Goal: Transaction & Acquisition: Purchase product/service

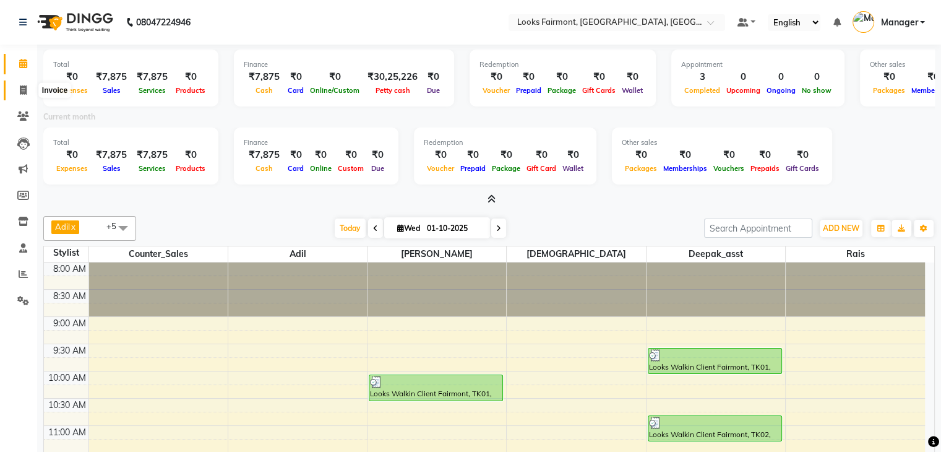
click at [26, 90] on icon at bounding box center [23, 89] width 7 height 9
select select "8139"
select select "service"
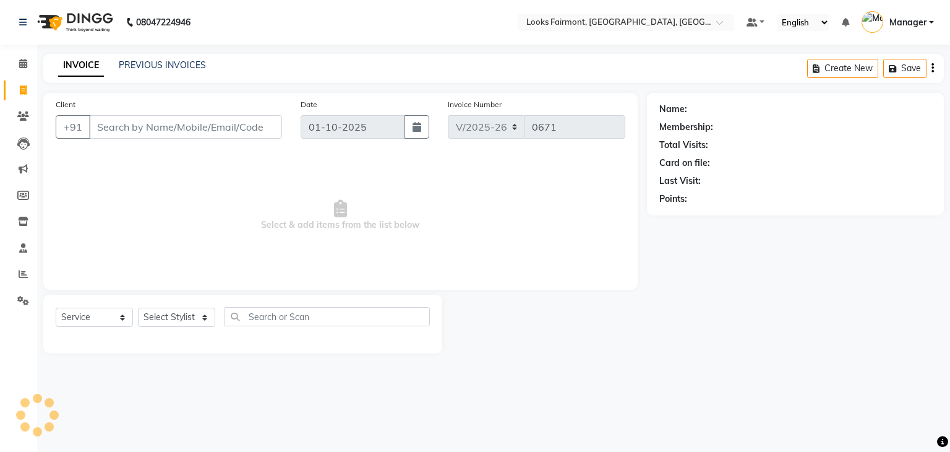
click at [134, 131] on input "Client" at bounding box center [185, 127] width 193 height 24
click at [184, 132] on input "136050" at bounding box center [154, 127] width 130 height 24
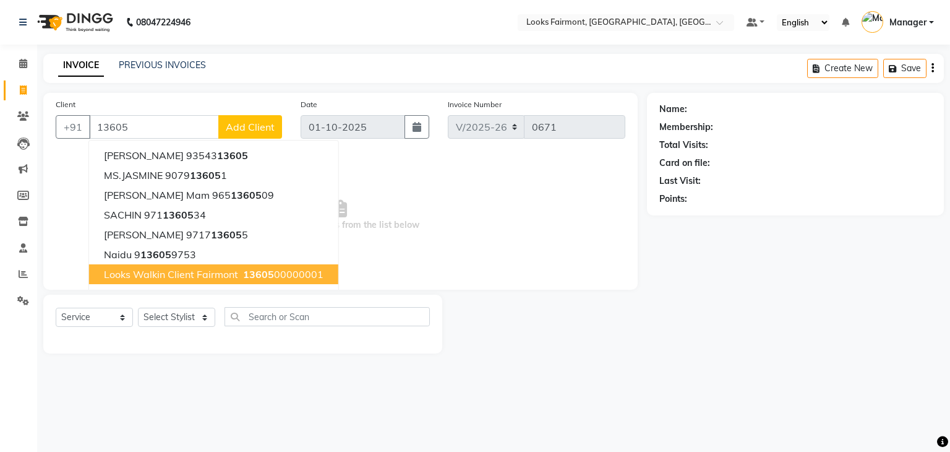
click at [205, 278] on span "Looks Walkin Client Fairmont" at bounding box center [171, 274] width 134 height 12
type input "1360500000001"
select select "1: Object"
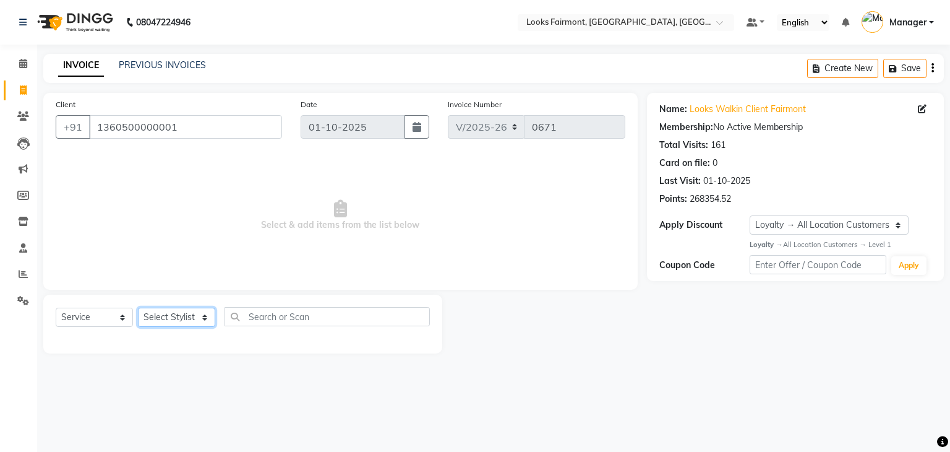
click at [165, 322] on select "Select Stylist [PERSON_NAME] Counter_Sales Deepak_asst Manager [PERSON_NAME] So…" at bounding box center [176, 316] width 77 height 19
select select "76348"
click at [138, 308] on select "Select Stylist [PERSON_NAME] Counter_Sales Deepak_asst Manager [PERSON_NAME] So…" at bounding box center [176, 316] width 77 height 19
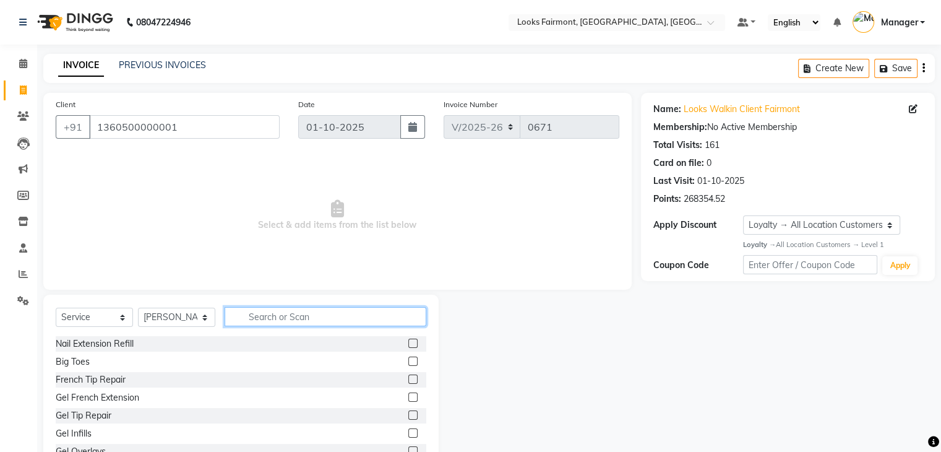
click at [254, 320] on input "text" at bounding box center [326, 316] width 202 height 19
type input "cut"
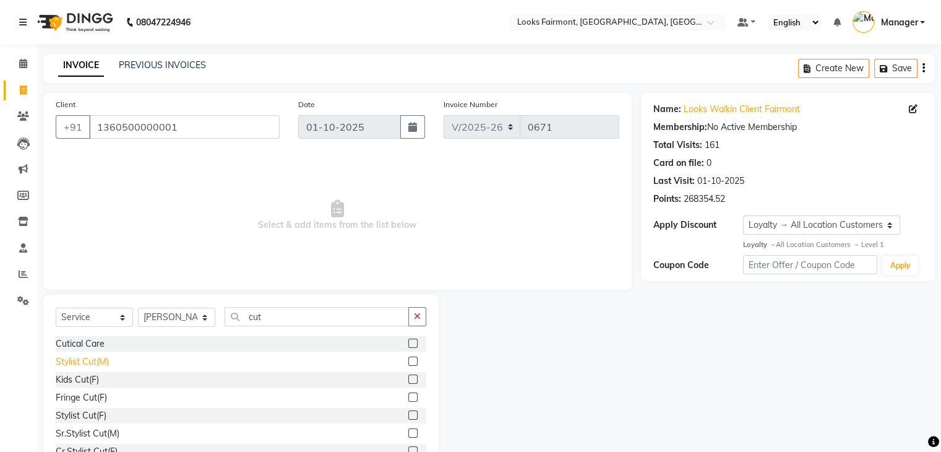
click at [74, 362] on div "Stylist Cut(M)" at bounding box center [82, 361] width 53 height 13
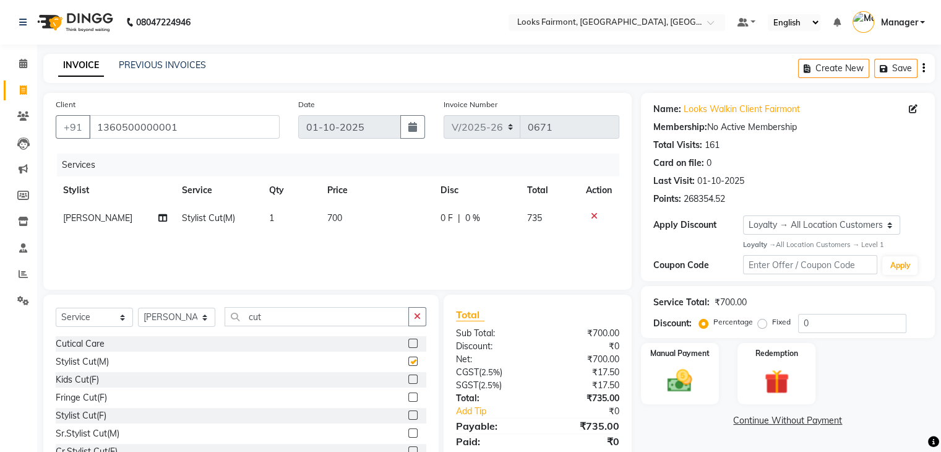
checkbox input "false"
drag, startPoint x: 297, startPoint y: 317, endPoint x: 171, endPoint y: 302, distance: 126.4
click at [171, 302] on div "Select Service Product Membership Package Voucher Prepaid Gift Card Select Styl…" at bounding box center [240, 385] width 395 height 182
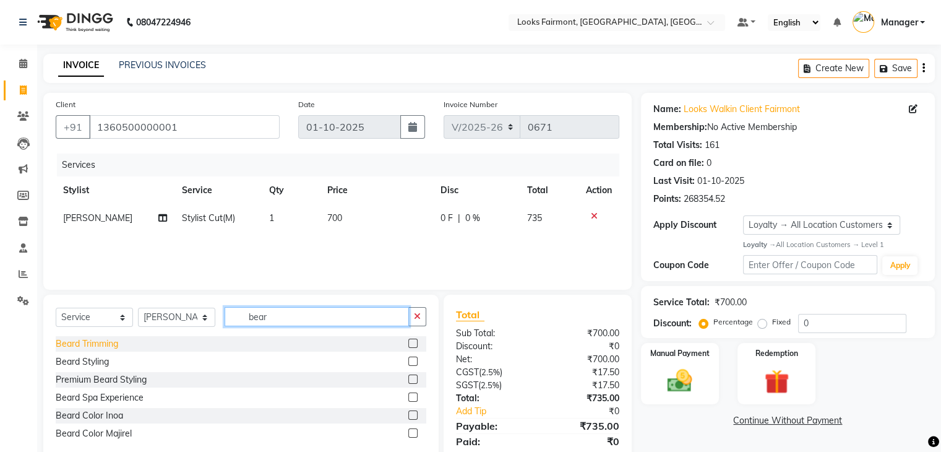
type input "bear"
click at [113, 349] on div "Beard Trimming" at bounding box center [87, 343] width 62 height 13
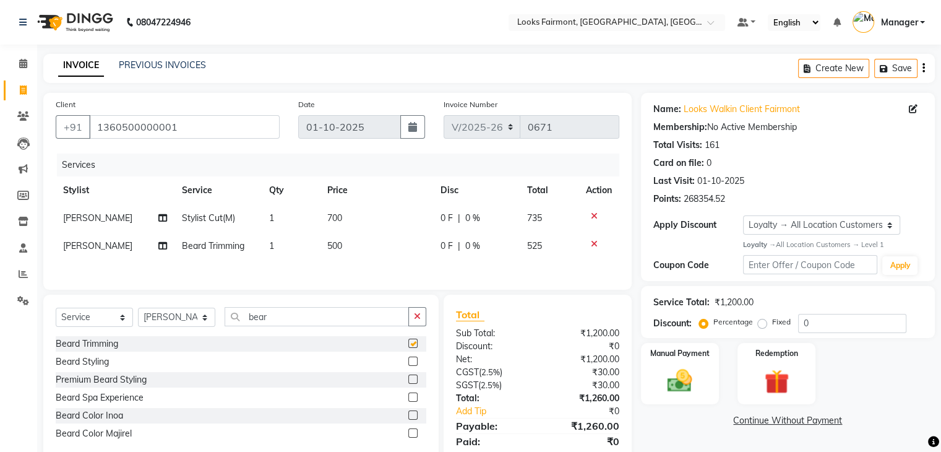
checkbox input "false"
click at [196, 320] on select "Select Stylist [PERSON_NAME] Counter_Sales Deepak_asst Manager [PERSON_NAME] So…" at bounding box center [176, 316] width 77 height 19
select select "76349"
click at [138, 310] on select "Select Stylist [PERSON_NAME] Counter_Sales Deepak_asst Manager [PERSON_NAME] So…" at bounding box center [176, 316] width 77 height 19
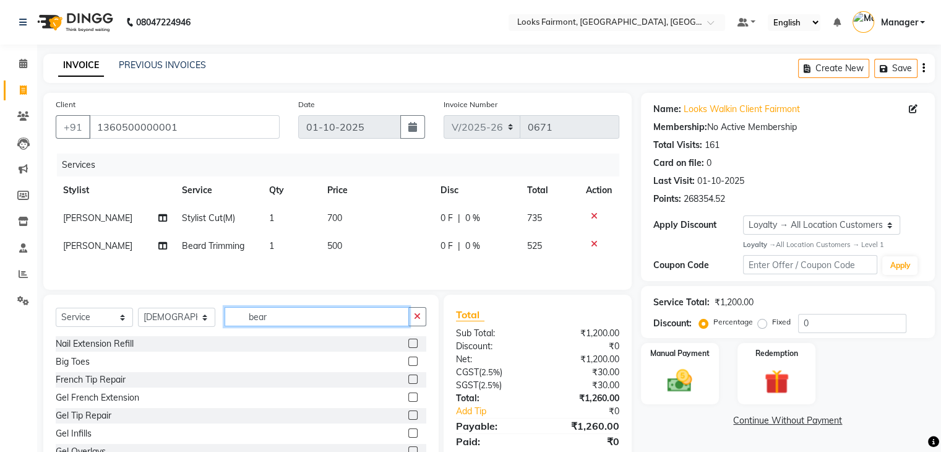
drag, startPoint x: 289, startPoint y: 328, endPoint x: 214, endPoint y: 317, distance: 75.6
click at [214, 317] on div "Select Service Product Membership Package Voucher Prepaid Gift Card Select Styl…" at bounding box center [241, 321] width 370 height 29
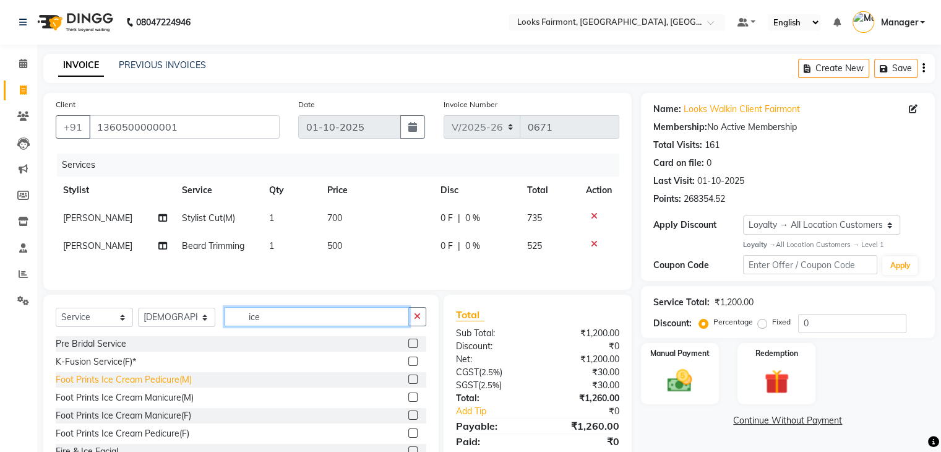
type input "ice"
click at [186, 383] on div "Foot Prints Ice Cream Pedicure(M)" at bounding box center [124, 379] width 136 height 13
checkbox input "false"
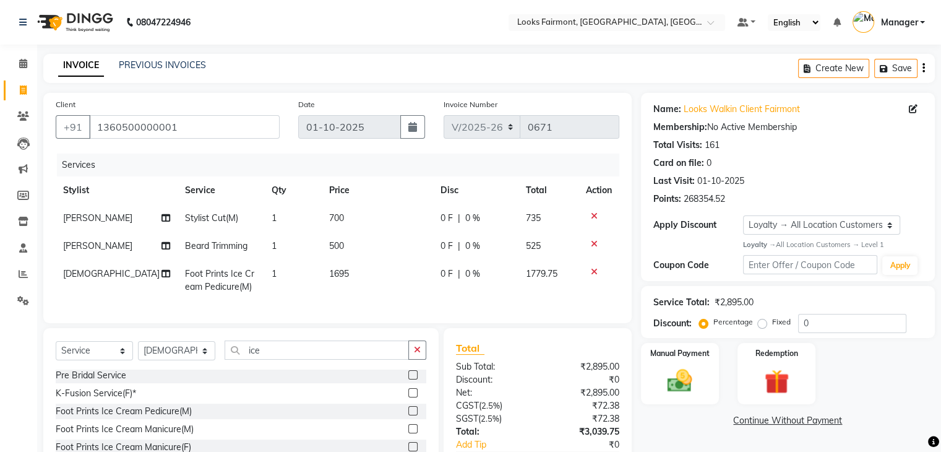
scroll to position [62, 0]
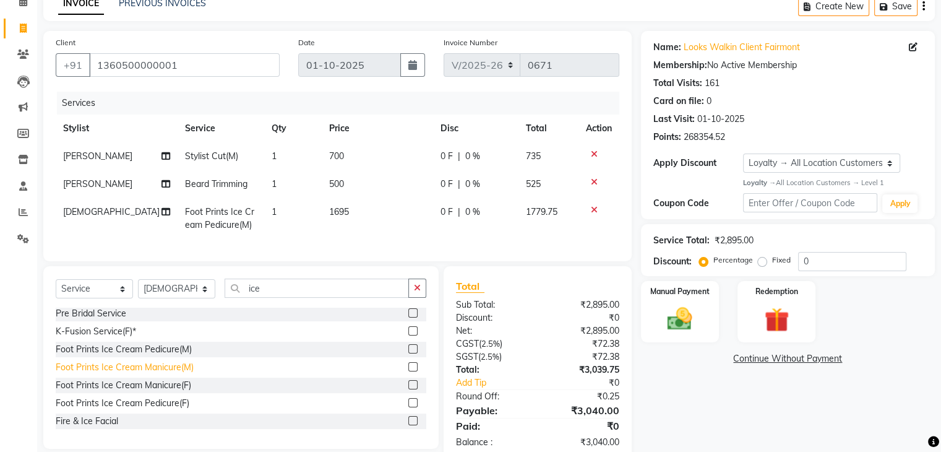
click at [168, 374] on div "Foot Prints Ice Cream Manicure(M)" at bounding box center [125, 367] width 138 height 13
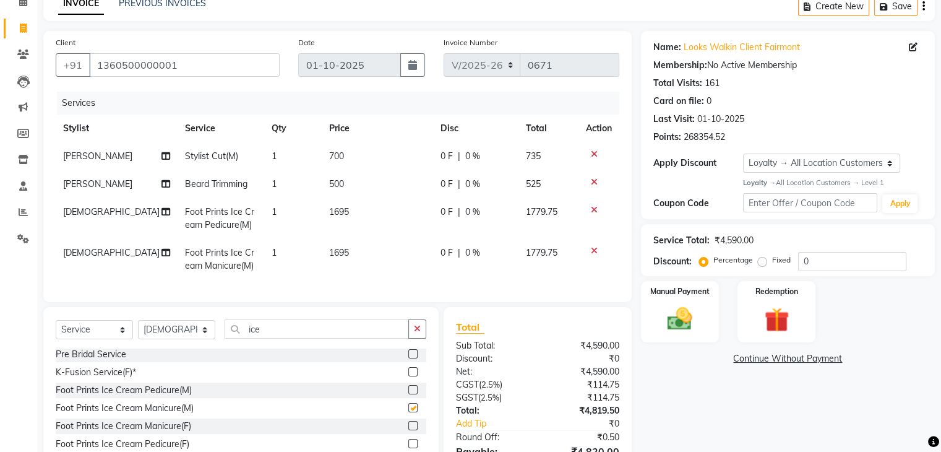
checkbox input "false"
click at [373, 264] on td "1695" at bounding box center [377, 259] width 111 height 41
select select "76349"
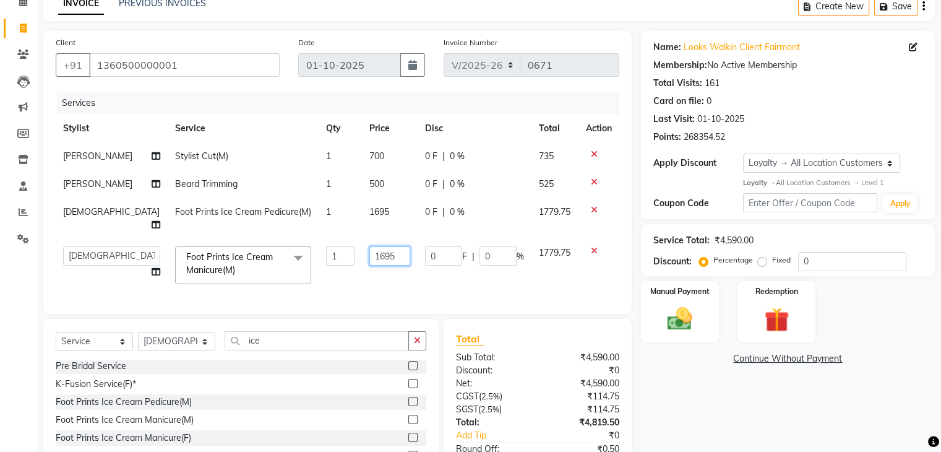
drag, startPoint x: 377, startPoint y: 246, endPoint x: 259, endPoint y: 248, distance: 118.1
click at [259, 248] on tr "[PERSON_NAME] Counter_Sales Deepak_asst Manager Nisha [PERSON_NAME] Soring_mgr …" at bounding box center [337, 265] width 563 height 53
type input "2800"
click at [362, 211] on td "1695" at bounding box center [389, 218] width 55 height 41
select select "76349"
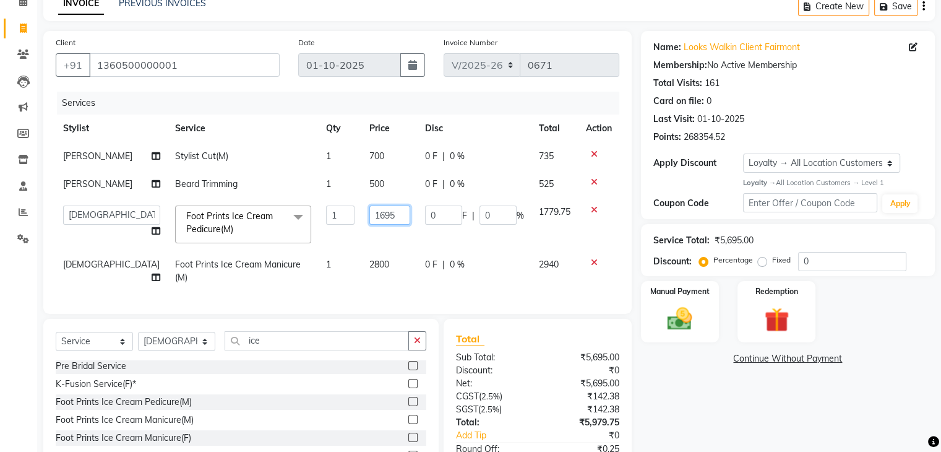
drag, startPoint x: 369, startPoint y: 218, endPoint x: 294, endPoint y: 215, distance: 74.9
click at [294, 215] on tr "[PERSON_NAME] Counter_Sales Deepak_asst Manager Nisha [PERSON_NAME] Soring_mgr …" at bounding box center [337, 224] width 563 height 53
type input "2800"
click at [362, 184] on td "500" at bounding box center [389, 184] width 55 height 28
select select "76348"
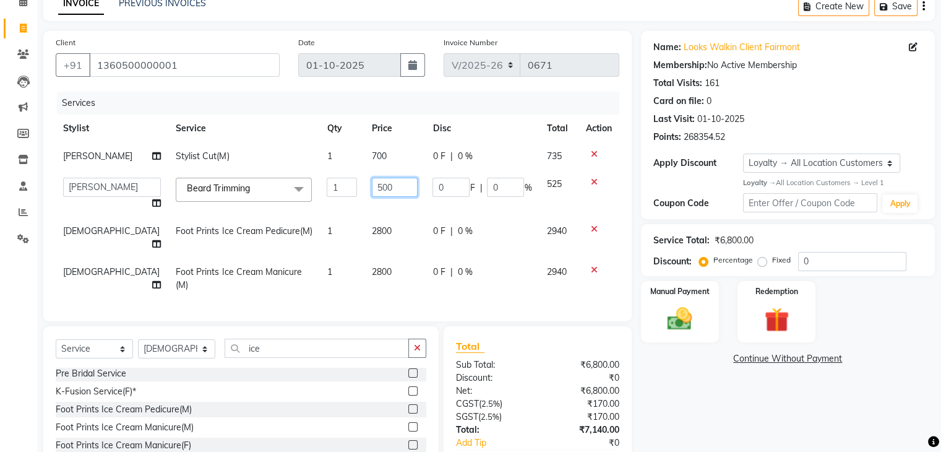
drag, startPoint x: 336, startPoint y: 188, endPoint x: 295, endPoint y: 189, distance: 41.4
click at [294, 188] on tr "[PERSON_NAME] Counter_Sales Deepak_asst Manager Nisha [PERSON_NAME] Soring_mgr …" at bounding box center [337, 193] width 563 height 47
type input "2000"
click at [387, 163] on td "700" at bounding box center [394, 156] width 61 height 28
select select "76348"
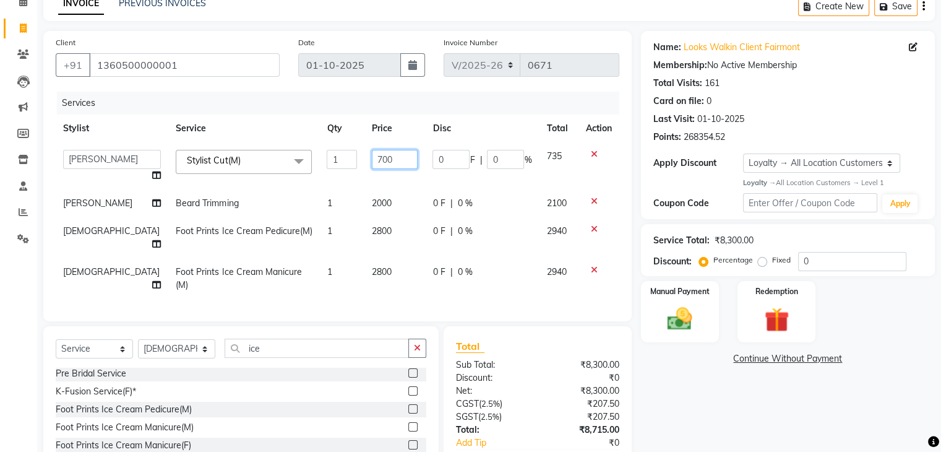
drag, startPoint x: 388, startPoint y: 159, endPoint x: 205, endPoint y: 167, distance: 182.6
click at [205, 167] on tr "[PERSON_NAME] Counter_Sales Deepak_asst Manager Nisha [PERSON_NAME] Soring_mgr …" at bounding box center [337, 165] width 563 height 47
type input "2500"
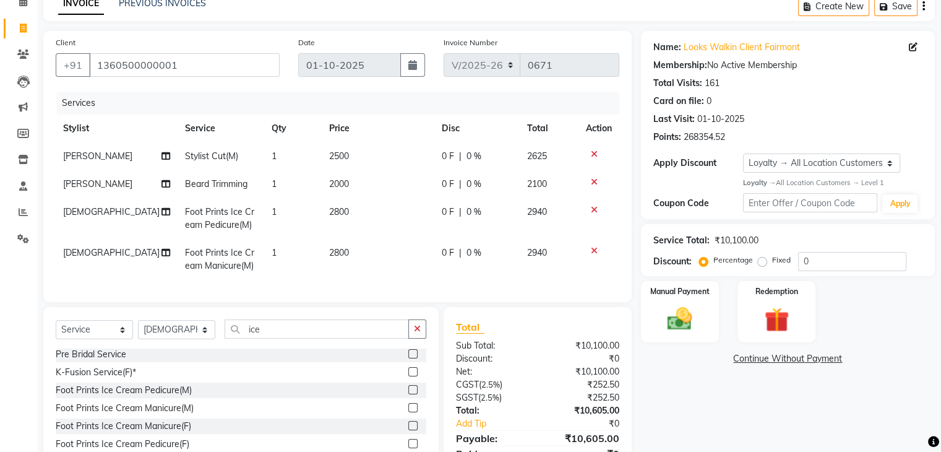
click at [664, 406] on div "Name: Looks Walkin Client Fairmont Membership: No Active Membership Total Visit…" at bounding box center [792, 260] width 303 height 458
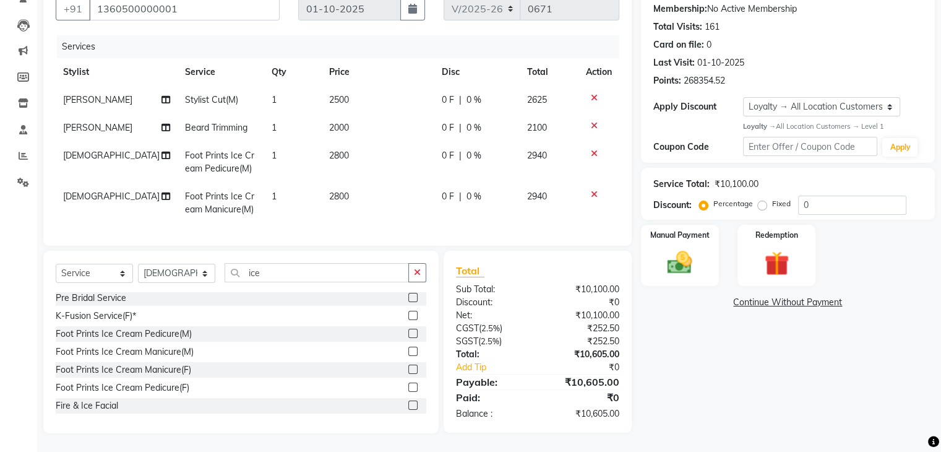
click at [680, 346] on div "Name: Looks Walkin Client Fairmont Membership: No Active Membership Total Visit…" at bounding box center [792, 204] width 303 height 458
click at [415, 273] on icon "button" at bounding box center [417, 272] width 7 height 9
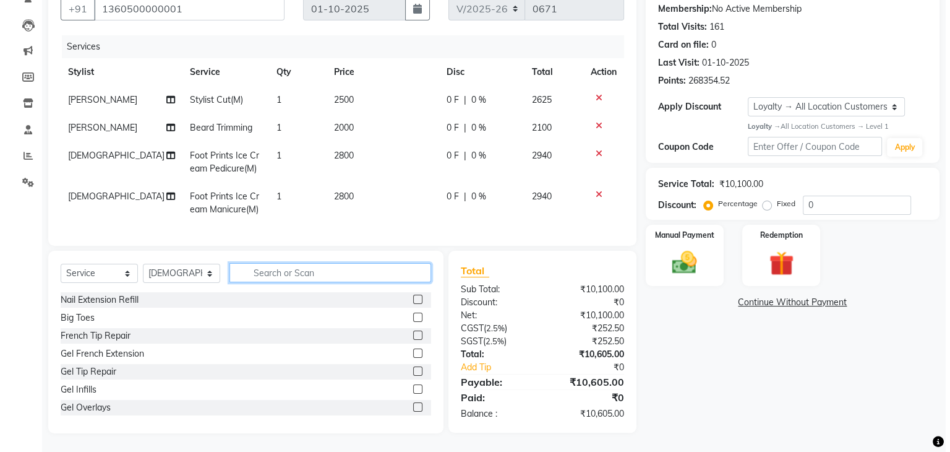
scroll to position [0, 0]
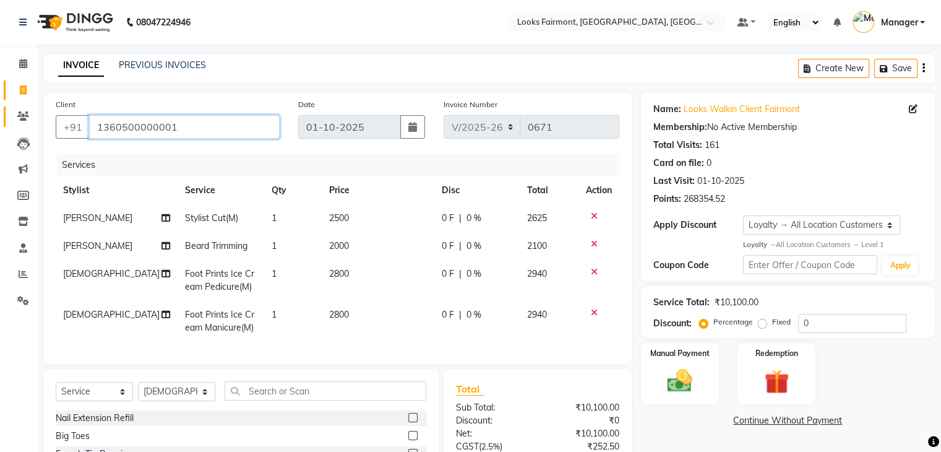
drag, startPoint x: 192, startPoint y: 129, endPoint x: 30, endPoint y: 118, distance: 162.5
click at [31, 118] on app-home "08047224946 Select Location × Looks Fairmont, [GEOGRAPHIC_DATA], [GEOGRAPHIC_DA…" at bounding box center [470, 285] width 941 height 570
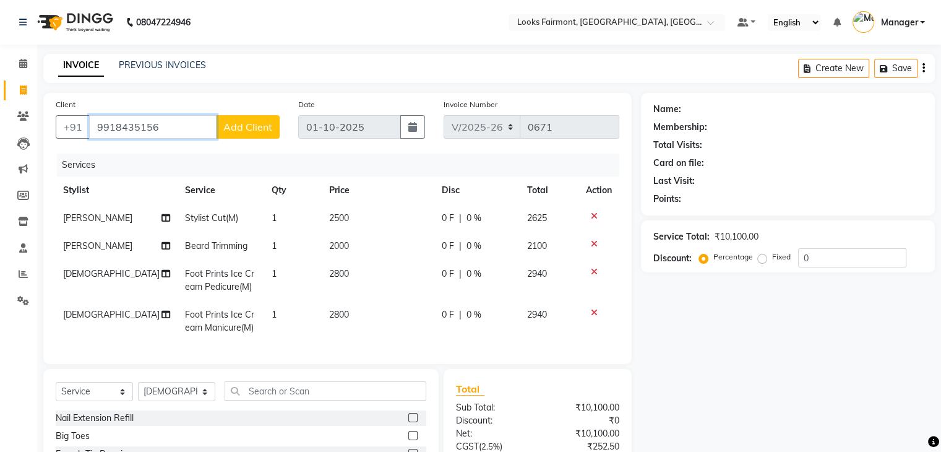
type input "9918435156"
click at [252, 131] on span "Add Client" at bounding box center [247, 127] width 49 height 12
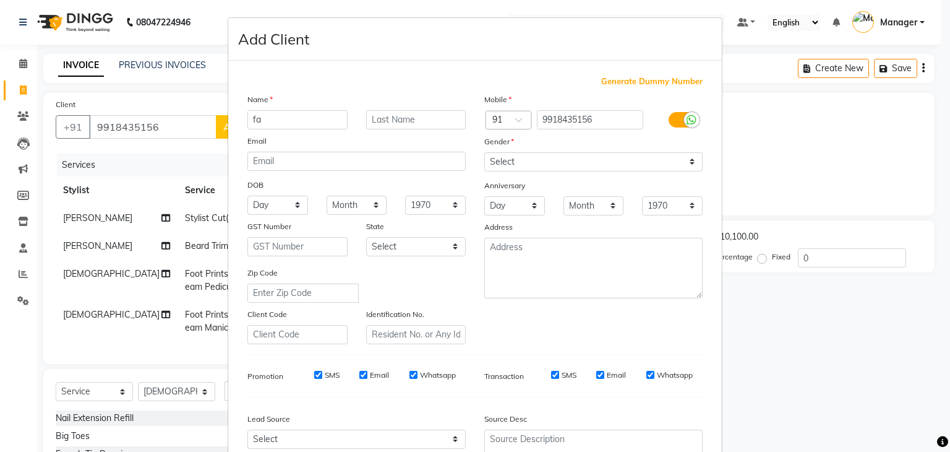
type input "f"
type input "FAHAD"
click at [390, 124] on input "text" at bounding box center [416, 119] width 100 height 19
type input "KHAN"
click at [525, 165] on select "Select [DEMOGRAPHIC_DATA] [DEMOGRAPHIC_DATA] Other Prefer Not To Say" at bounding box center [593, 161] width 218 height 19
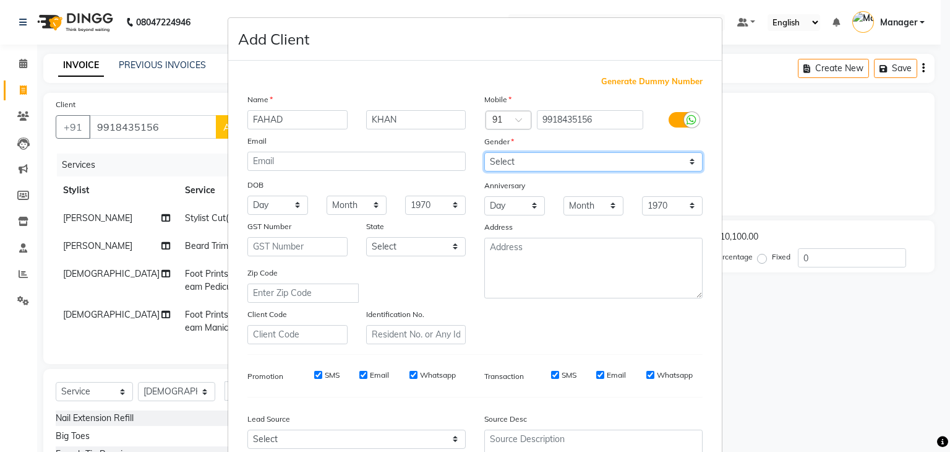
select select "[DEMOGRAPHIC_DATA]"
click at [484, 153] on select "Select [DEMOGRAPHIC_DATA] [DEMOGRAPHIC_DATA] Other Prefer Not To Say" at bounding box center [593, 161] width 218 height 19
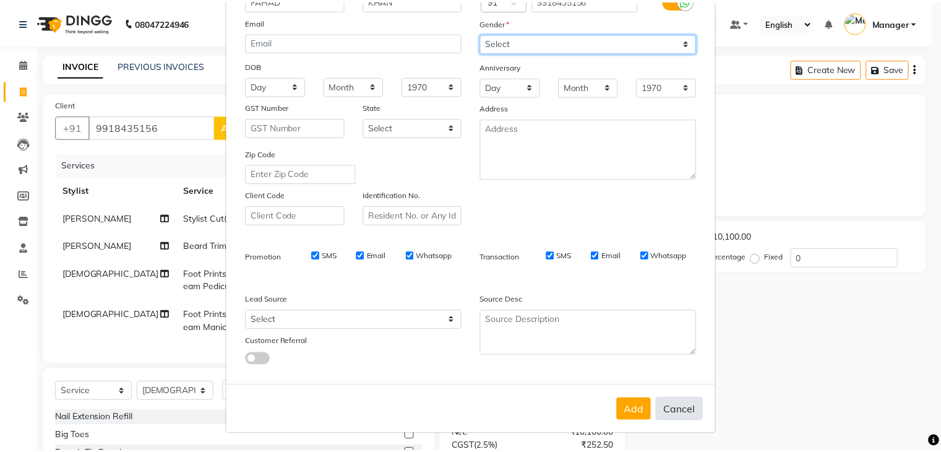
scroll to position [126, 0]
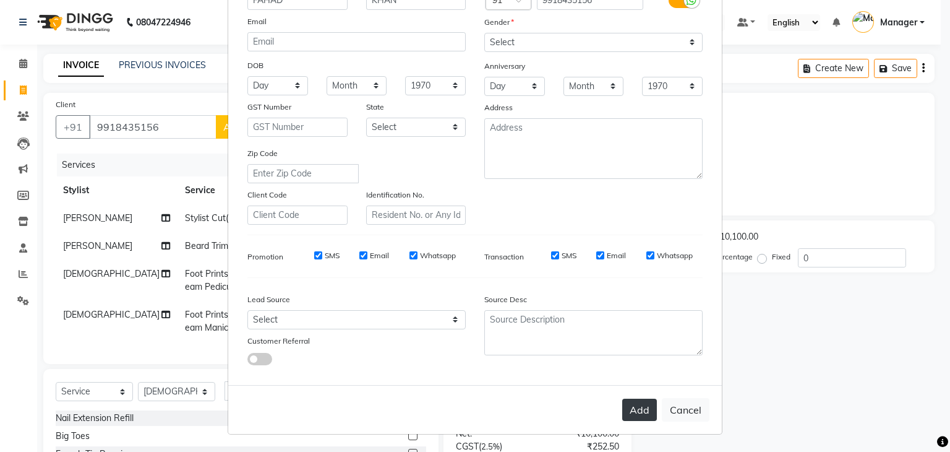
drag, startPoint x: 641, startPoint y: 407, endPoint x: 667, endPoint y: 400, distance: 27.5
click at [642, 407] on button "Add" at bounding box center [639, 409] width 35 height 22
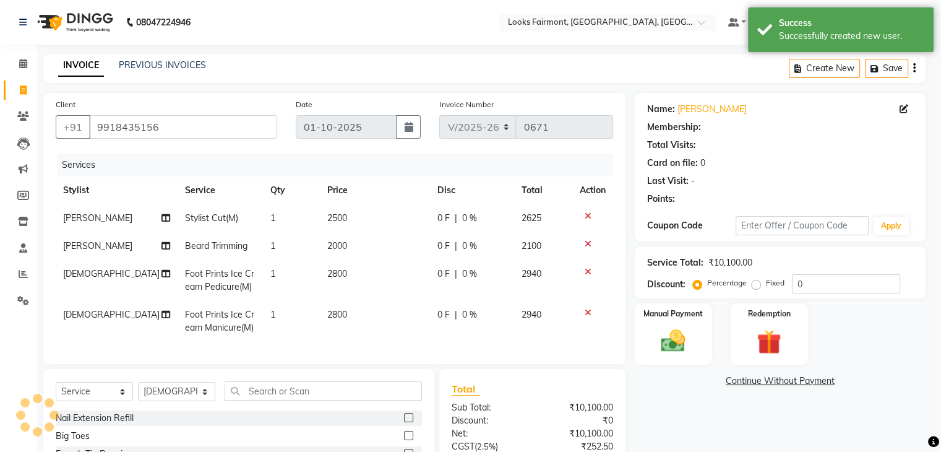
select select "1: Object"
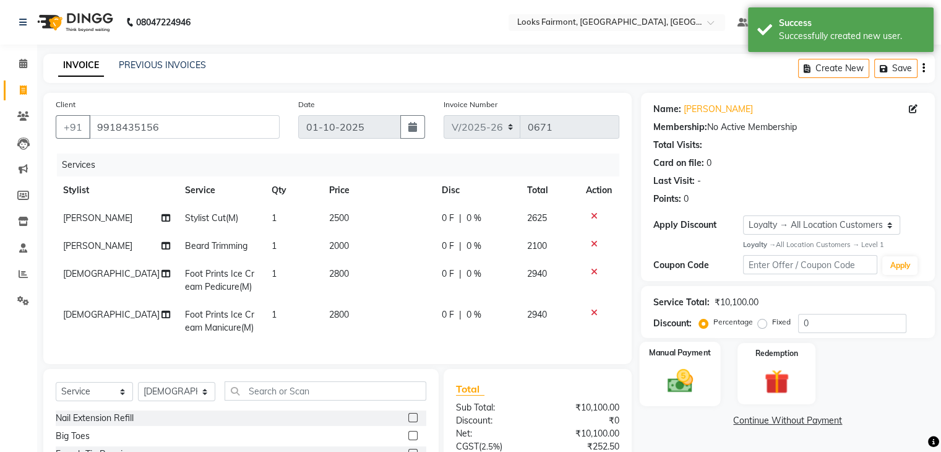
scroll to position [124, 0]
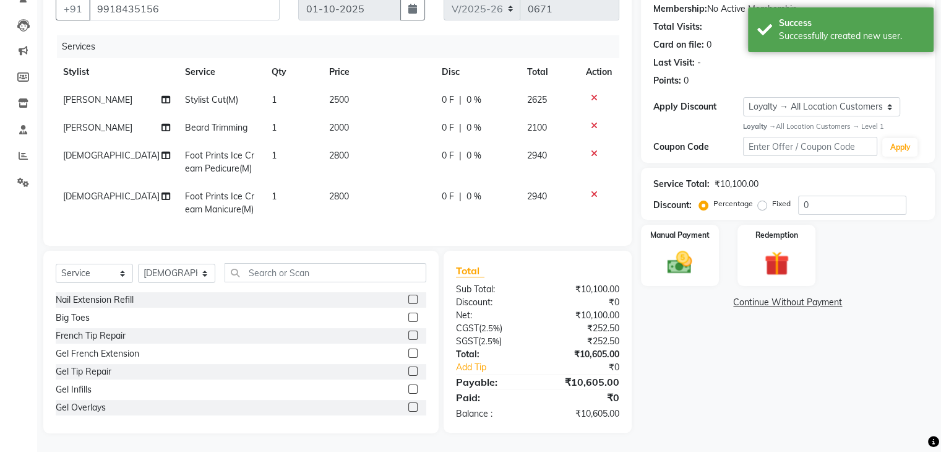
drag, startPoint x: 677, startPoint y: 265, endPoint x: 688, endPoint y: 283, distance: 21.6
click at [676, 265] on img at bounding box center [679, 262] width 40 height 28
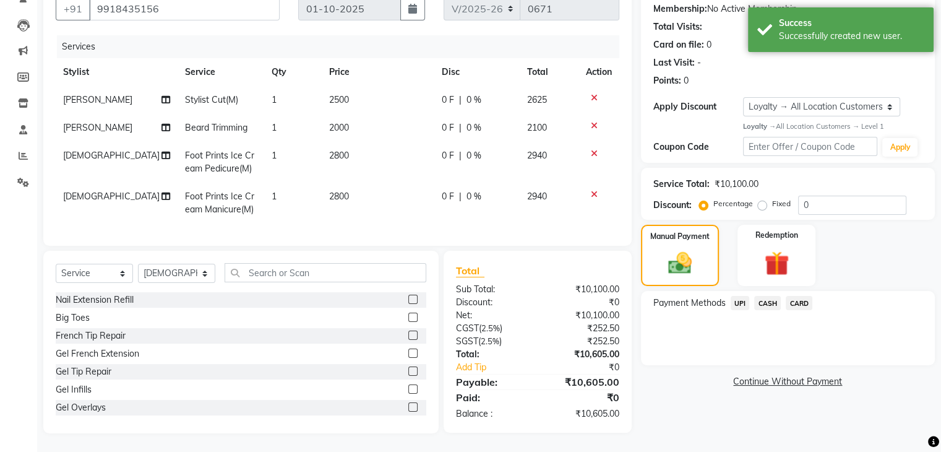
click at [811, 297] on span "CARD" at bounding box center [799, 303] width 27 height 14
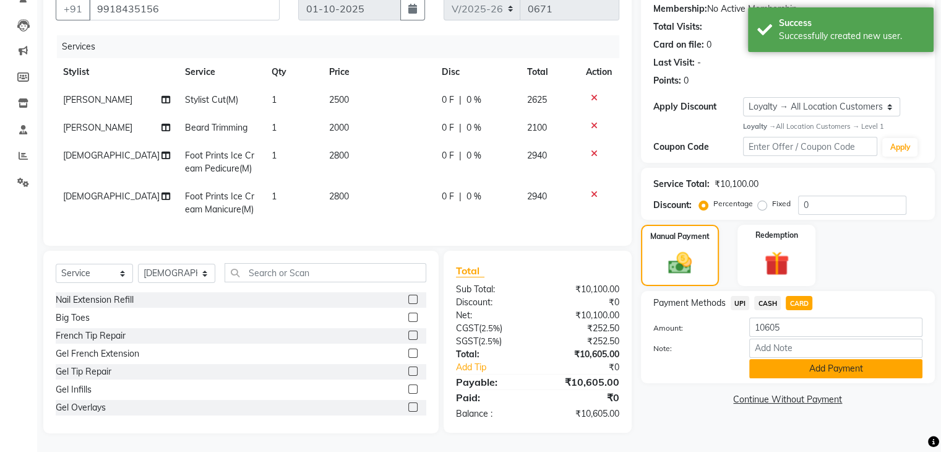
click at [823, 369] on button "Add Payment" at bounding box center [835, 368] width 173 height 19
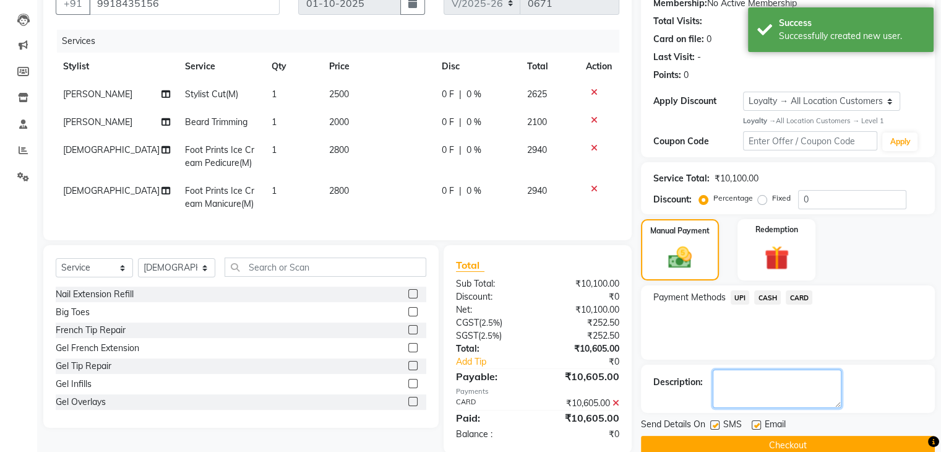
click at [764, 387] on textarea at bounding box center [777, 388] width 129 height 38
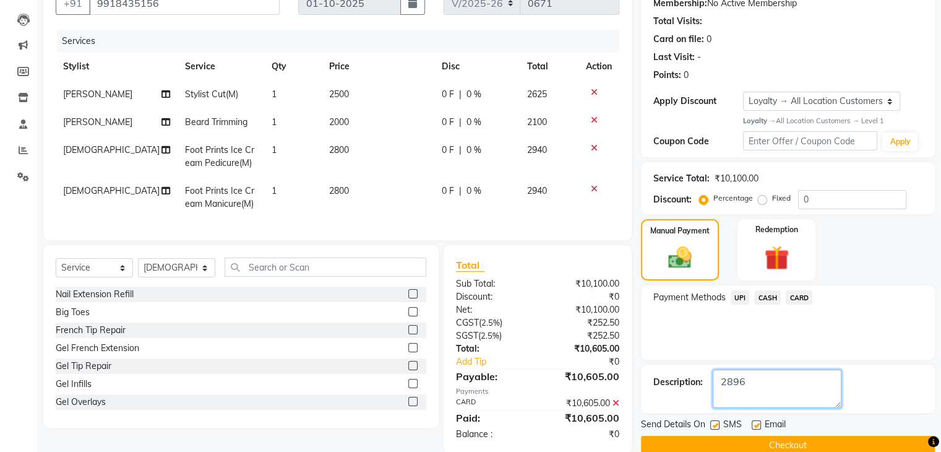
scroll to position [215, 0]
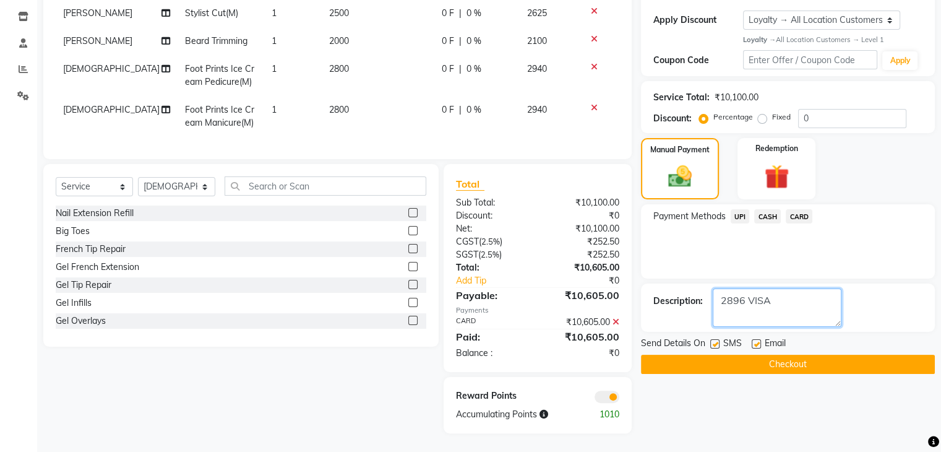
type textarea "2896 VISA"
click at [820, 354] on button "Checkout" at bounding box center [788, 363] width 294 height 19
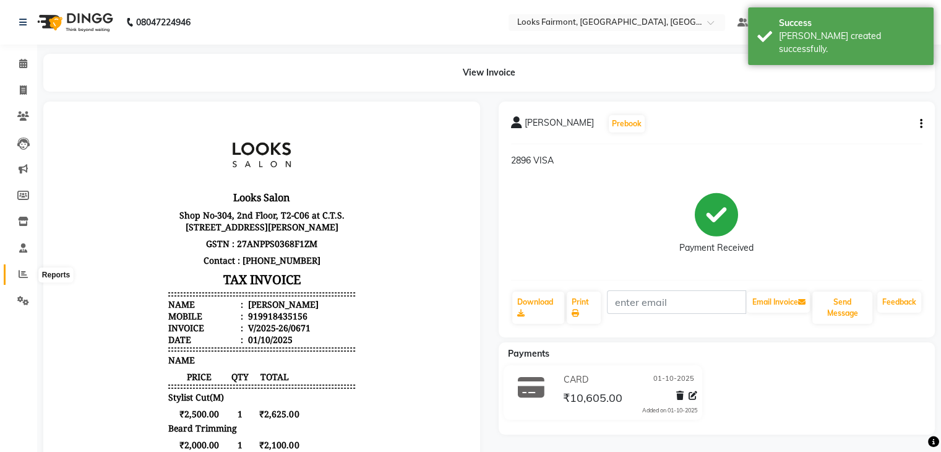
click at [20, 280] on span at bounding box center [23, 274] width 22 height 14
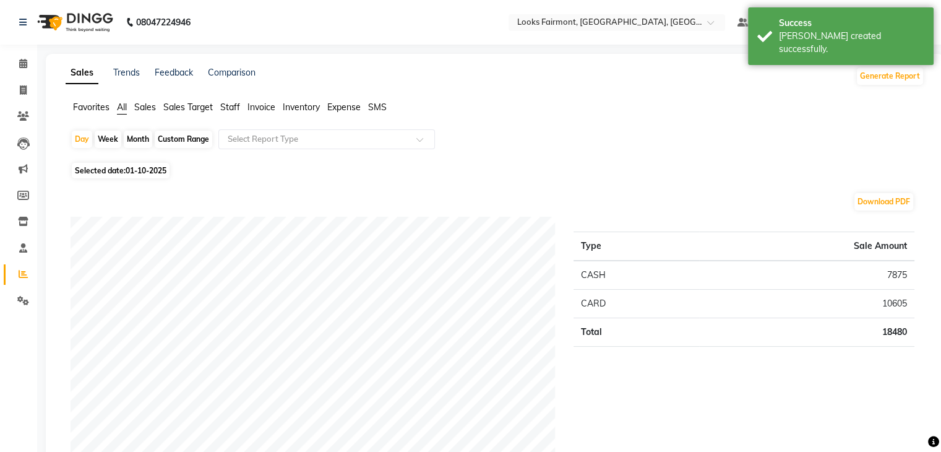
click at [142, 110] on span "Sales" at bounding box center [145, 106] width 22 height 11
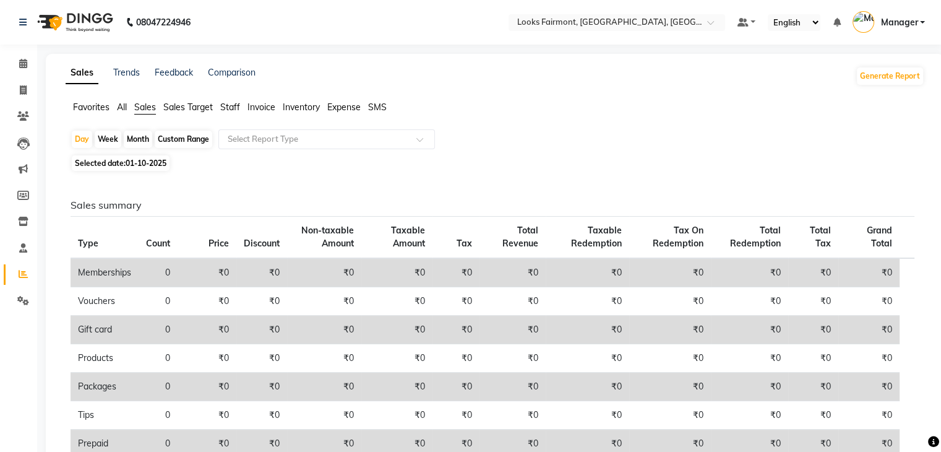
click at [690, 210] on h6 "Sales summary" at bounding box center [493, 205] width 844 height 12
click at [27, 64] on span at bounding box center [23, 64] width 22 height 14
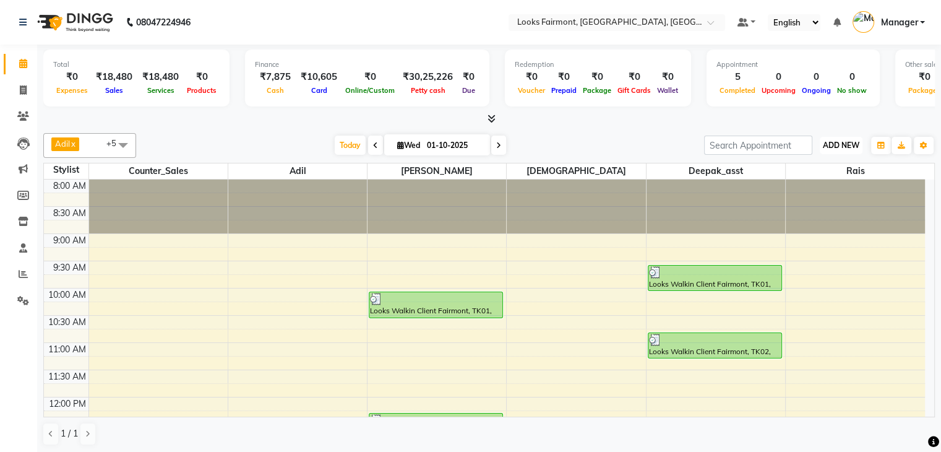
click at [834, 144] on span "ADD NEW" at bounding box center [841, 144] width 36 height 9
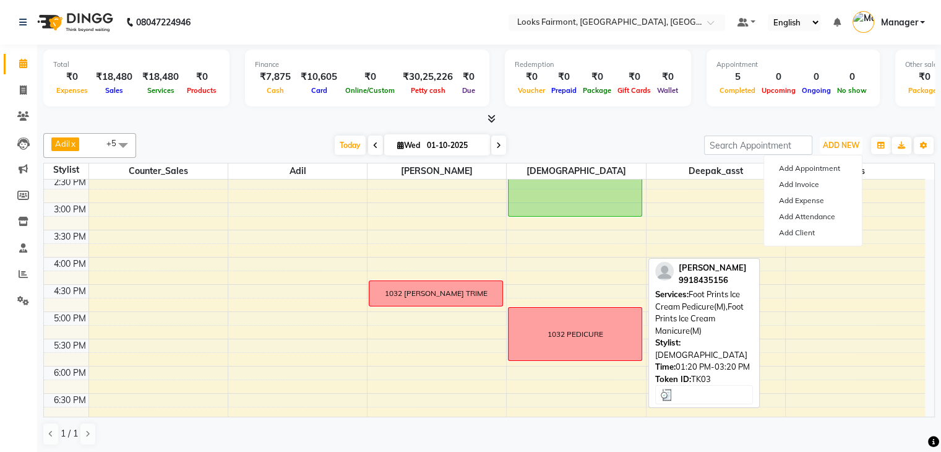
scroll to position [371, 0]
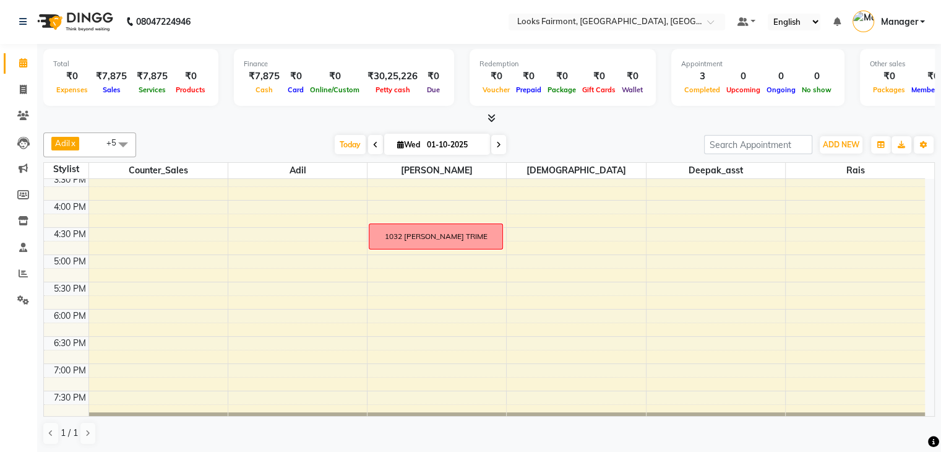
scroll to position [340, 0]
